Goal: Transaction & Acquisition: Purchase product/service

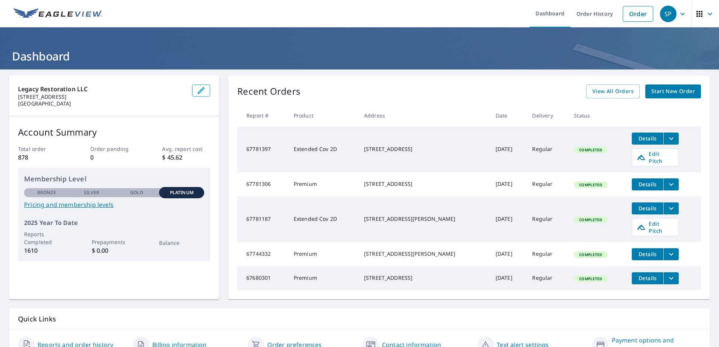
click at [666, 136] on icon "filesDropdownBtn-67781397" at bounding box center [670, 138] width 9 height 9
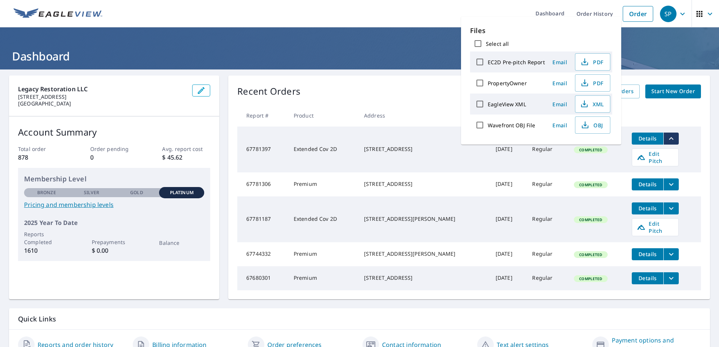
click at [503, 85] on label "PropertyOwner" at bounding box center [506, 83] width 39 height 7
click at [487, 85] on input "PropertyOwner" at bounding box center [480, 83] width 16 height 16
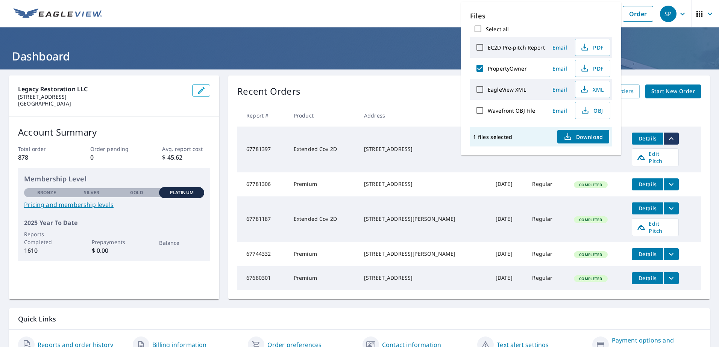
click at [513, 67] on label "PropertyOwner" at bounding box center [506, 68] width 39 height 7
click at [487, 67] on input "PropertyOwner" at bounding box center [480, 69] width 16 height 16
checkbox input "false"
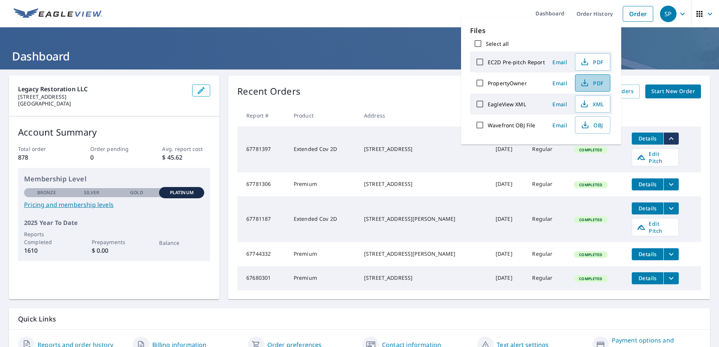
click at [592, 82] on span "PDF" at bounding box center [591, 83] width 24 height 9
click at [423, 78] on div "Recent Orders View All Orders Start New Order Report # Product Address Date Del…" at bounding box center [468, 188] width 481 height 224
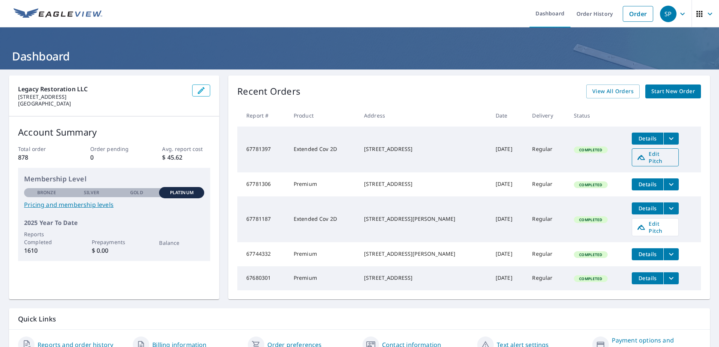
click at [631, 149] on link "Edit Pitch" at bounding box center [654, 157] width 47 height 18
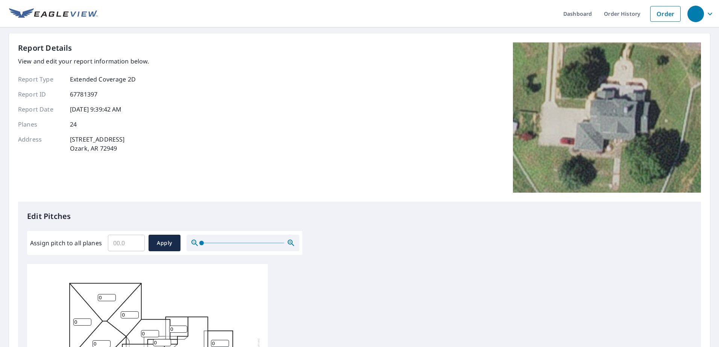
scroll to position [8, 0]
click at [135, 241] on input "0.1" at bounding box center [126, 243] width 37 height 21
click at [138, 240] on input "0.2" at bounding box center [126, 243] width 37 height 21
click at [138, 240] on input "0.3" at bounding box center [126, 243] width 37 height 21
click at [138, 240] on input "0.4" at bounding box center [126, 243] width 37 height 21
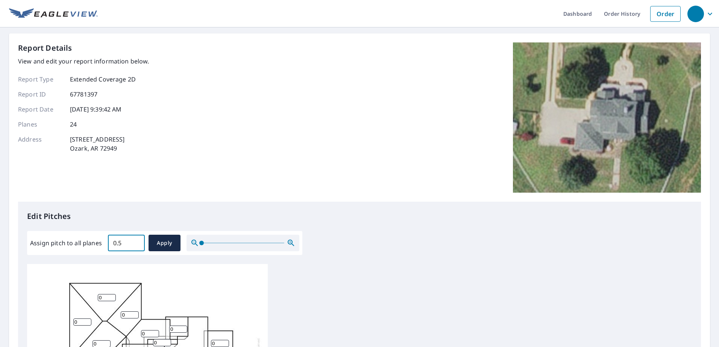
click at [138, 240] on input "0.5" at bounding box center [126, 243] width 37 height 21
click at [138, 240] on input "0.6" at bounding box center [126, 243] width 37 height 21
click at [138, 240] on input "0.7" at bounding box center [126, 243] width 37 height 21
click at [138, 240] on input "0.8" at bounding box center [126, 243] width 37 height 21
click at [138, 240] on input "0.9" at bounding box center [126, 243] width 37 height 21
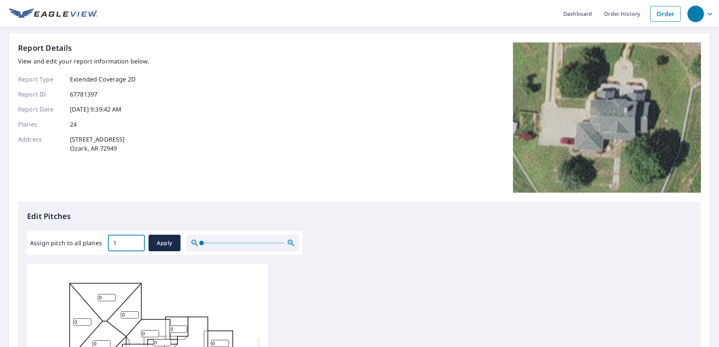
click at [138, 240] on input "1" at bounding box center [126, 243] width 37 height 21
click at [138, 240] on input "1.1" at bounding box center [126, 243] width 37 height 21
click at [138, 240] on input "1.2" at bounding box center [126, 243] width 37 height 21
click at [138, 240] on input "1.3" at bounding box center [126, 243] width 37 height 21
click at [138, 240] on input "1.4" at bounding box center [126, 243] width 37 height 21
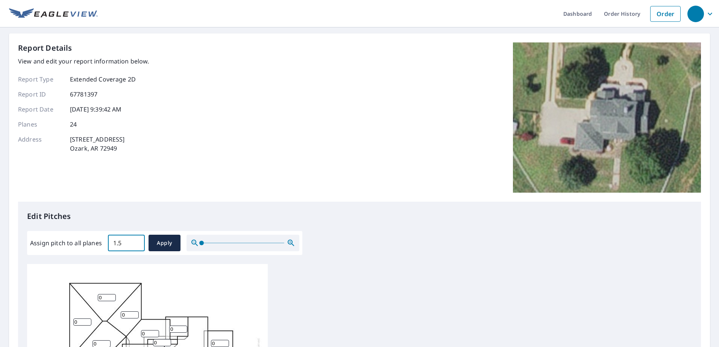
click at [138, 240] on input "1.5" at bounding box center [126, 243] width 37 height 21
click at [138, 240] on input "1.6" at bounding box center [126, 243] width 37 height 21
drag, startPoint x: 121, startPoint y: 242, endPoint x: 106, endPoint y: 243, distance: 15.0
click at [106, 243] on div "Assign pitch to all planes 1.6 ​ Apply" at bounding box center [164, 243] width 269 height 17
type input "8"
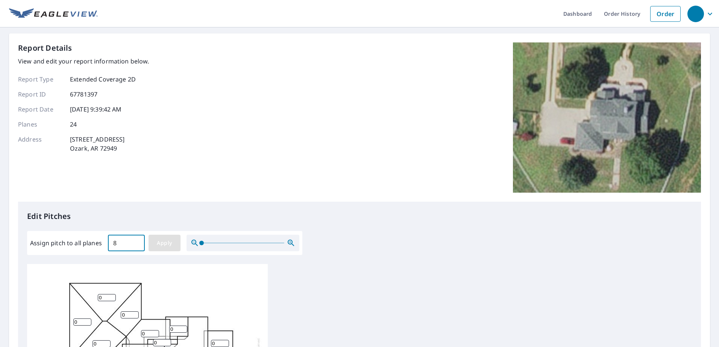
click at [164, 246] on span "Apply" at bounding box center [164, 243] width 20 height 9
type input "8"
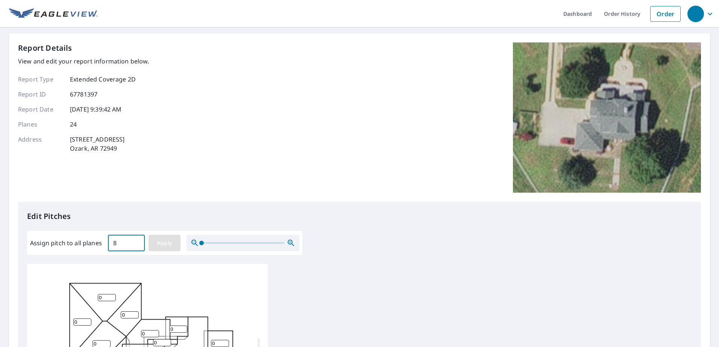
type input "8"
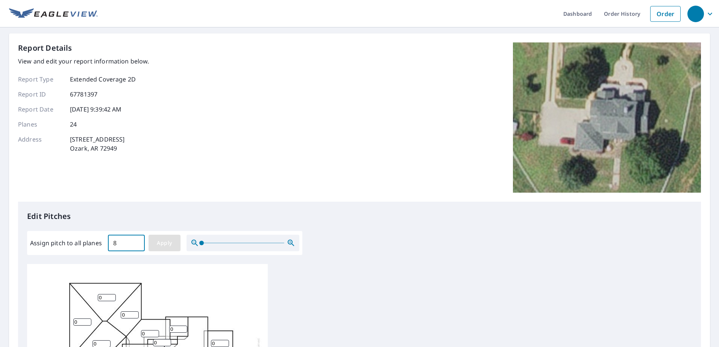
type input "8"
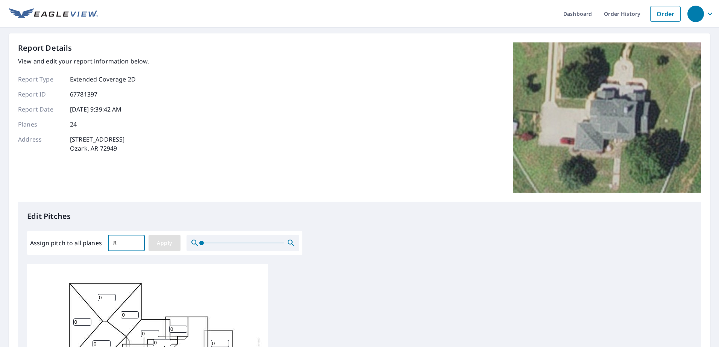
type input "8"
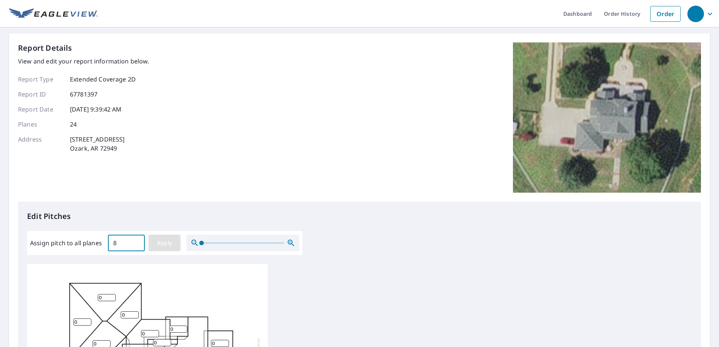
type input "8"
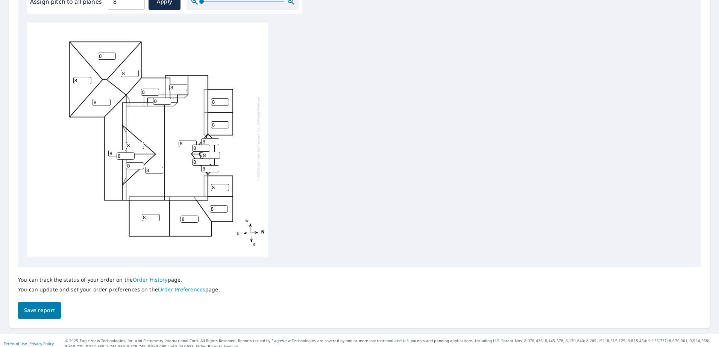
scroll to position [248, 0]
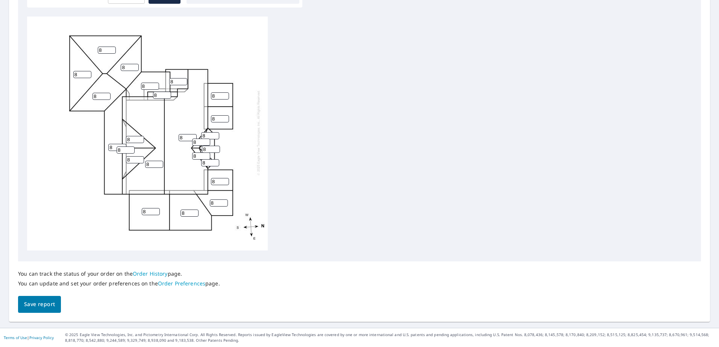
click at [51, 307] on span "Save report" at bounding box center [39, 304] width 31 height 9
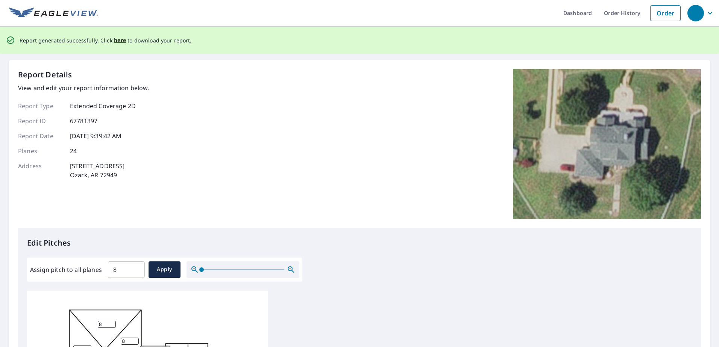
scroll to position [0, 0]
click at [459, 249] on p "Edit Pitches" at bounding box center [359, 243] width 664 height 11
click at [116, 43] on span "here" at bounding box center [120, 40] width 12 height 9
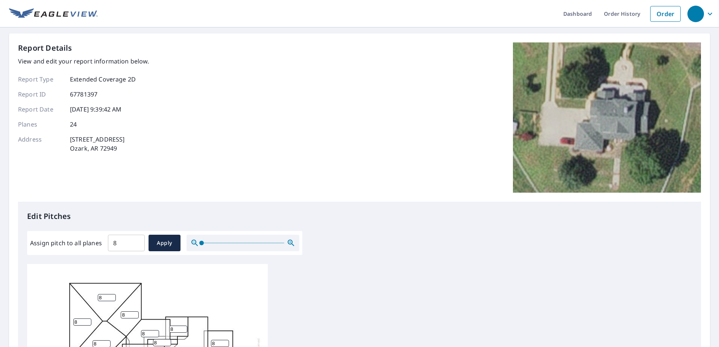
click at [347, 92] on div "Report Details View and edit your report information below. Report Type Extende…" at bounding box center [359, 121] width 682 height 159
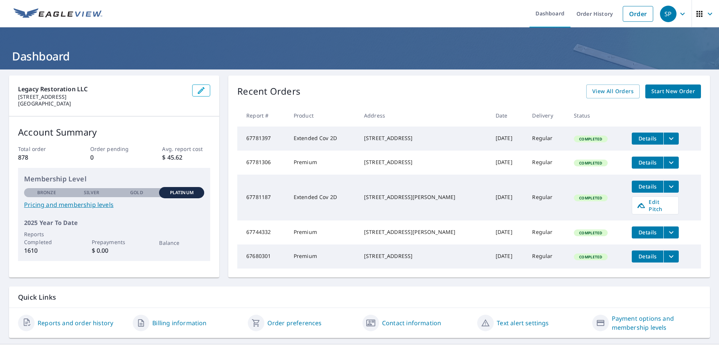
click at [660, 96] on span "Start New Order" at bounding box center [673, 91] width 44 height 9
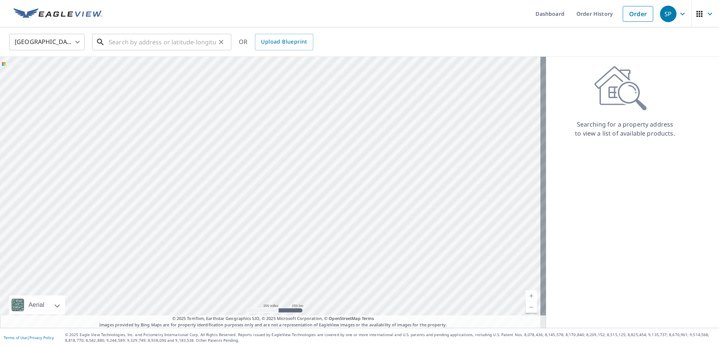
click at [143, 38] on input "text" at bounding box center [162, 42] width 107 height 21
paste input "1110 Leigh. Ct Hopkinsville, KY 42240"
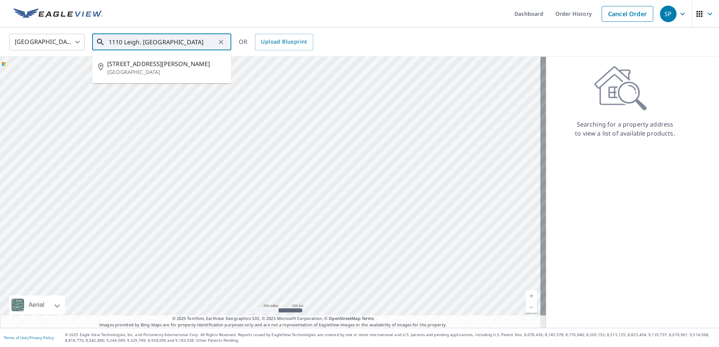
click at [157, 66] on span "1110 Leigh Ct" at bounding box center [166, 63] width 118 height 9
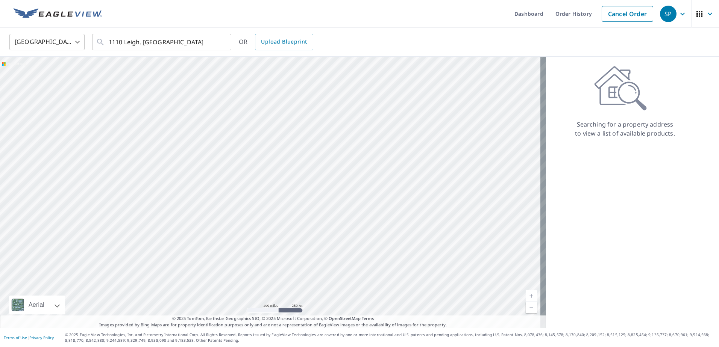
type input "1110 Leigh Ct Hopkinsville, KY 42240"
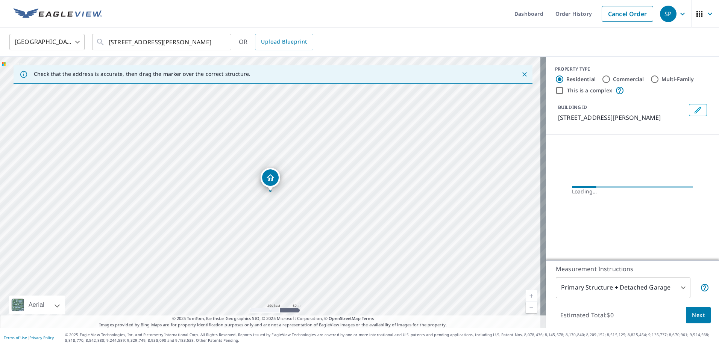
click at [526, 294] on link "Current Level 17, Zoom In" at bounding box center [530, 295] width 11 height 11
click at [526, 294] on link "Current Level 19, Zoom In" at bounding box center [530, 295] width 11 height 11
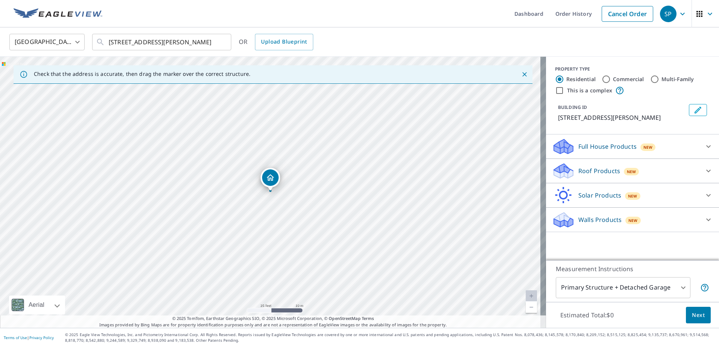
click at [663, 169] on div "Roof Products New" at bounding box center [625, 171] width 147 height 18
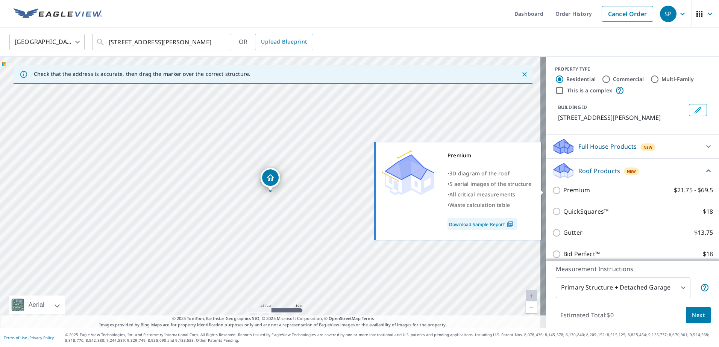
click at [572, 189] on p "Premium" at bounding box center [576, 190] width 27 height 9
click at [563, 189] on input "Premium $21.75 - $69.5" at bounding box center [557, 190] width 11 height 9
checkbox input "true"
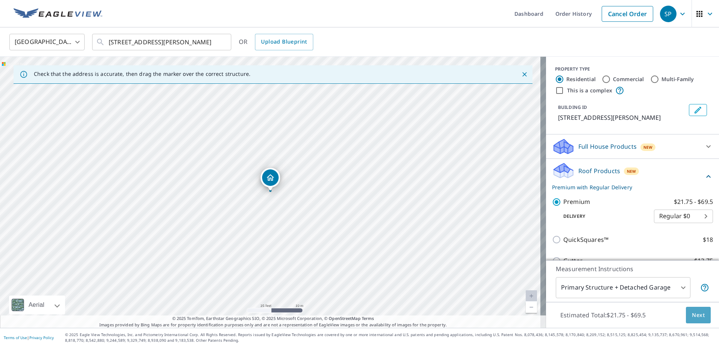
click at [693, 318] on span "Next" at bounding box center [697, 315] width 13 height 9
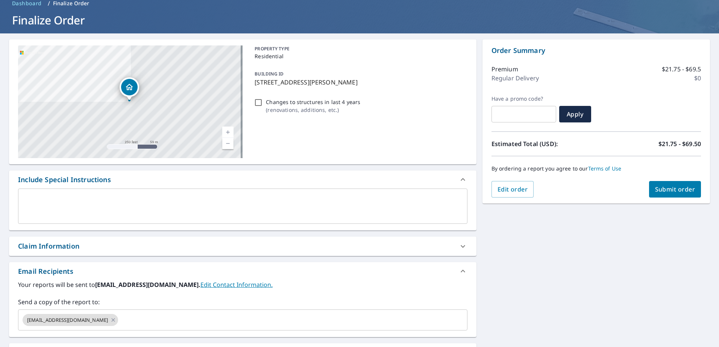
scroll to position [38, 0]
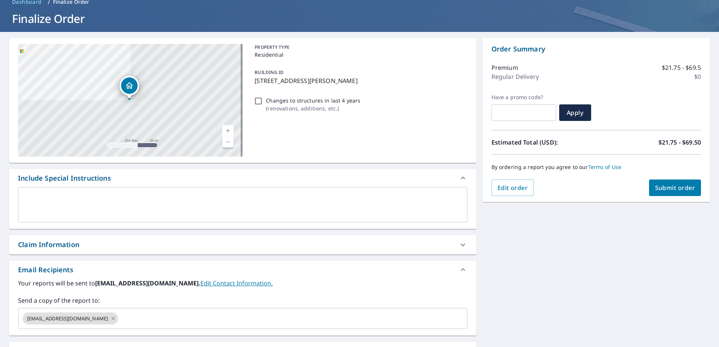
drag, startPoint x: 453, startPoint y: 244, endPoint x: 174, endPoint y: 254, distance: 278.7
click at [454, 244] on div at bounding box center [463, 245] width 18 height 18
checkbox input "true"
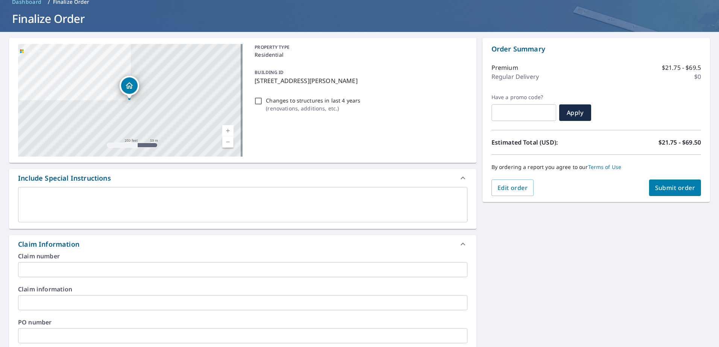
click at [109, 275] on input "text" at bounding box center [242, 269] width 449 height 15
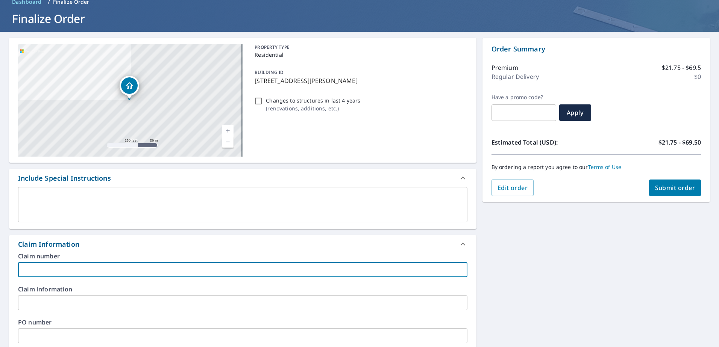
paste input "1791h783x"
type input "1791h783x"
checkbox input "true"
type input "1791h783x"
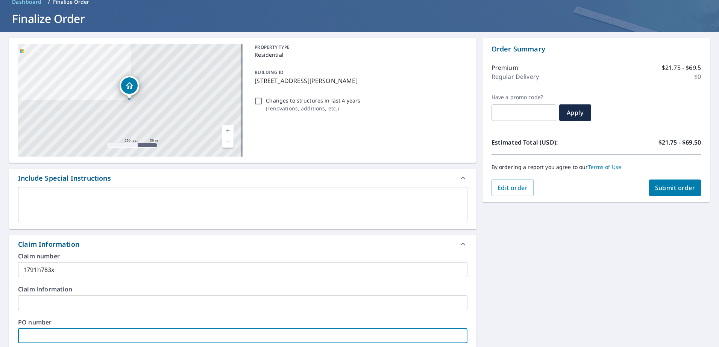
click at [85, 331] on input "text" at bounding box center [242, 335] width 449 height 15
paste input "20NSH-250533: Tytianna Brown"
type input "20NSH-250533: Tytianna Brown"
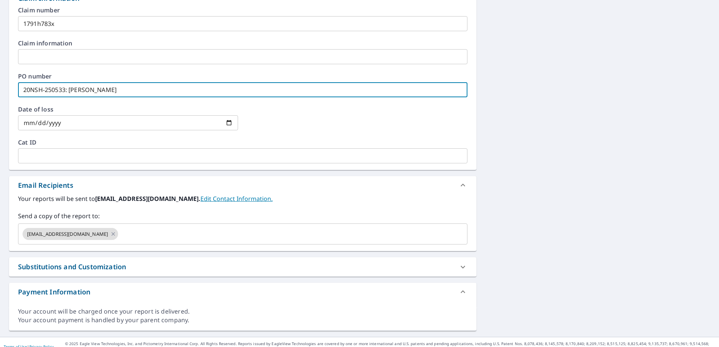
scroll to position [293, 0]
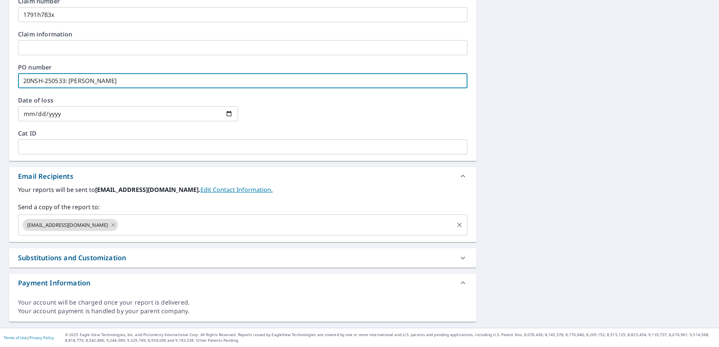
click at [110, 227] on icon at bounding box center [113, 225] width 6 height 8
checkbox input "true"
type input "20NSH-250533: Tytianna Brown"
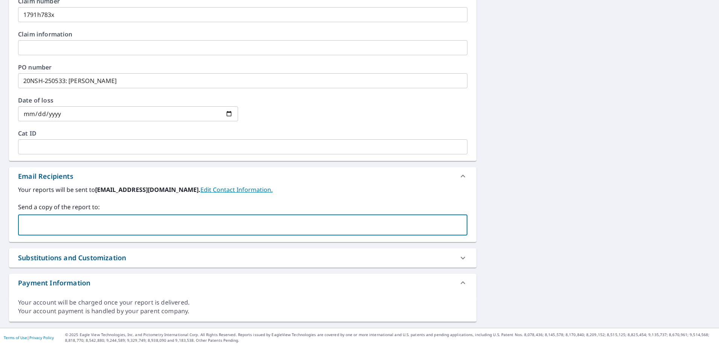
click at [90, 221] on input "text" at bounding box center [236, 225] width 431 height 14
paste input "gespinoza@legacyrestorationllc.com"
type input "gespinoza@legacyrestorationllc.com"
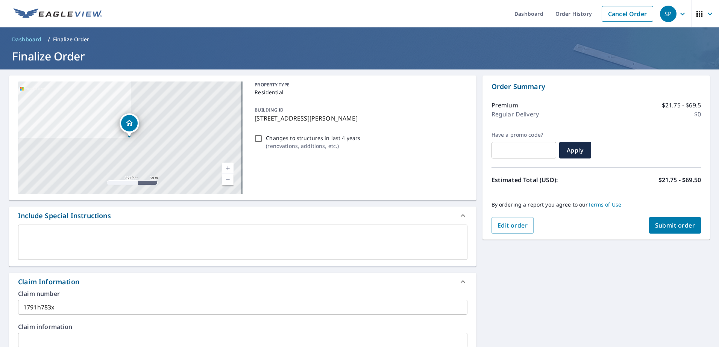
click at [666, 229] on span "Submit order" at bounding box center [675, 225] width 40 height 8
checkbox input "true"
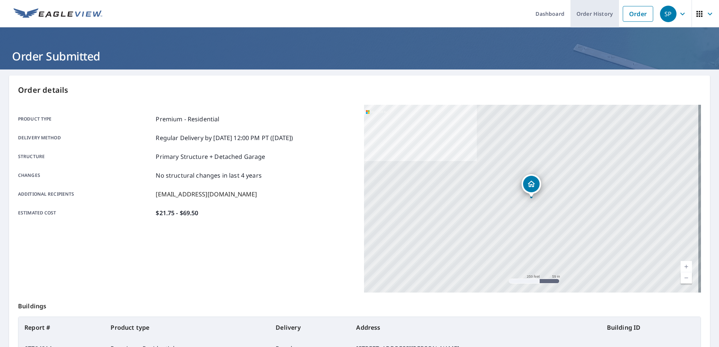
click at [604, 21] on link "Order History" at bounding box center [594, 13] width 48 height 27
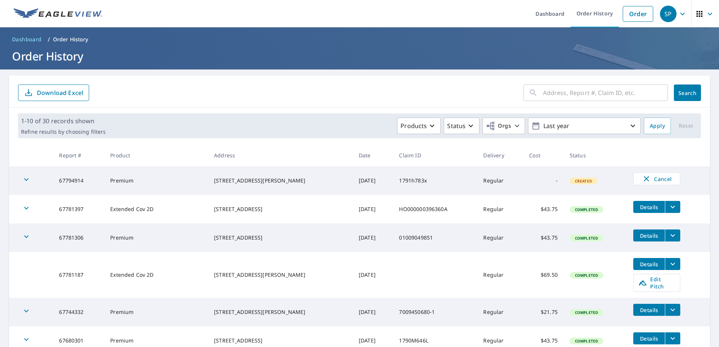
click at [668, 266] on icon "filesDropdownBtn-67781187" at bounding box center [672, 264] width 9 height 9
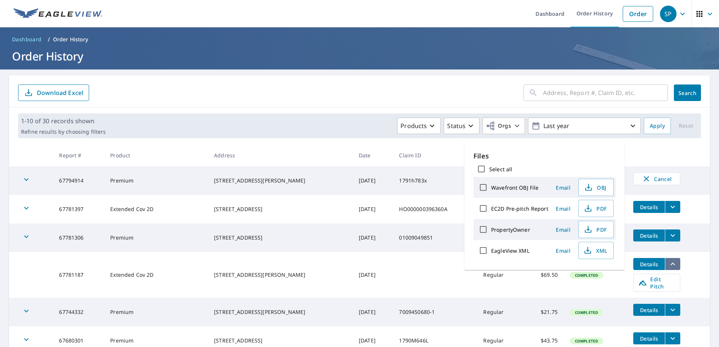
click at [668, 266] on icon "filesDropdownBtn-67781187" at bounding box center [672, 264] width 9 height 9
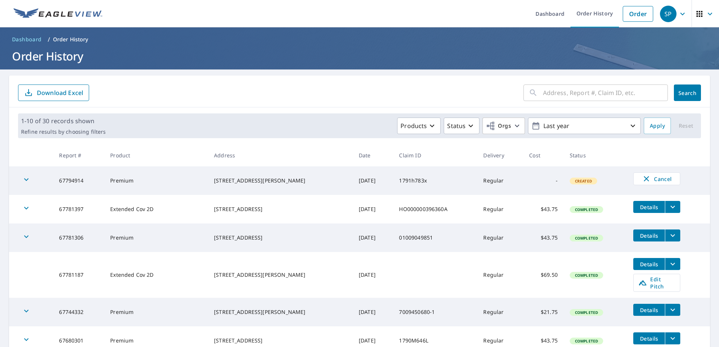
click at [98, 271] on td "67781187" at bounding box center [78, 275] width 51 height 46
click at [23, 236] on icon "button" at bounding box center [26, 236] width 9 height 9
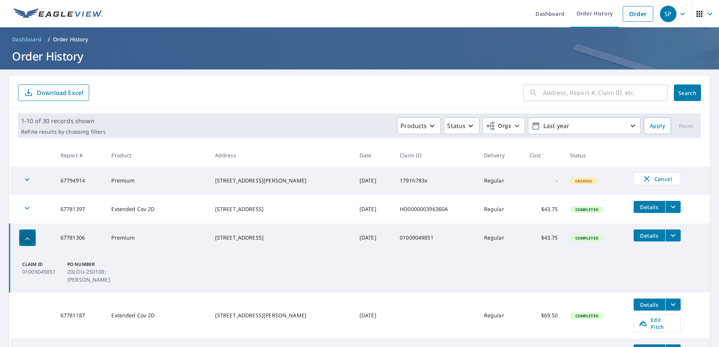
click at [23, 236] on icon "button" at bounding box center [27, 239] width 9 height 9
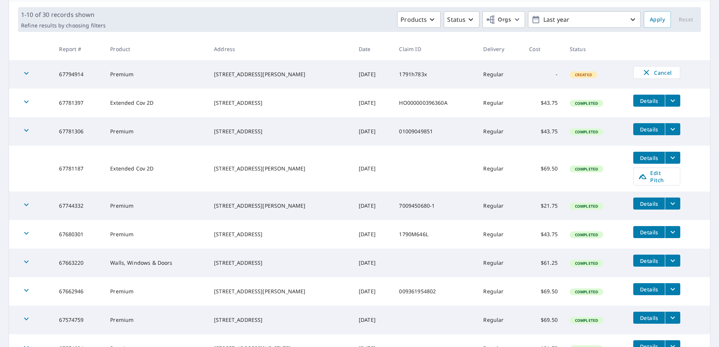
scroll to position [113, 0]
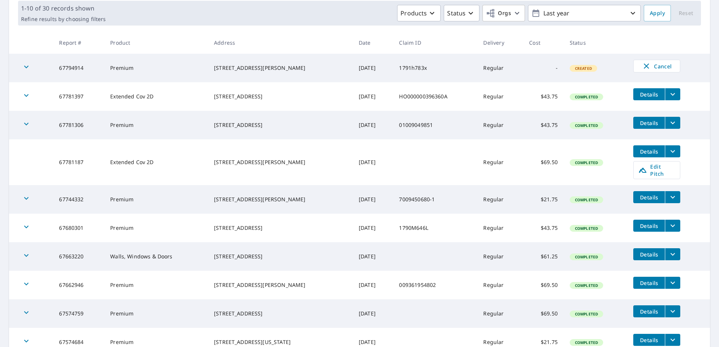
click at [668, 150] on icon "filesDropdownBtn-67781187" at bounding box center [672, 151] width 9 height 9
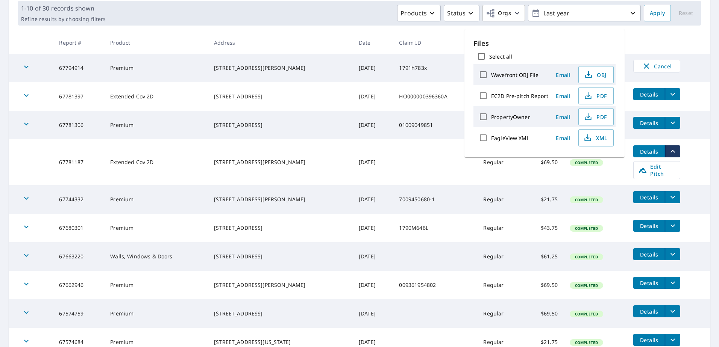
click at [644, 153] on span "Details" at bounding box center [648, 151] width 23 height 7
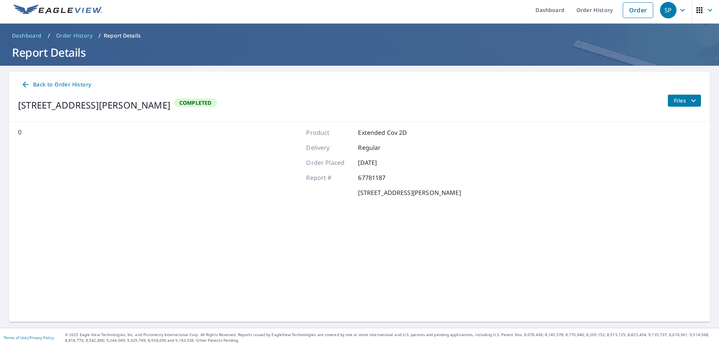
scroll to position [4, 0]
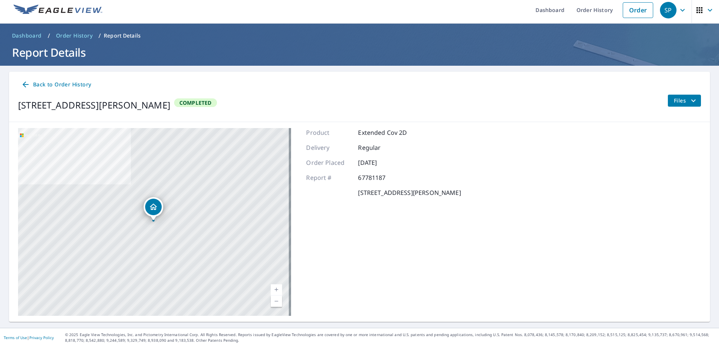
click at [68, 82] on span "Back to Order History" at bounding box center [56, 84] width 70 height 9
